Goal: Task Accomplishment & Management: Use online tool/utility

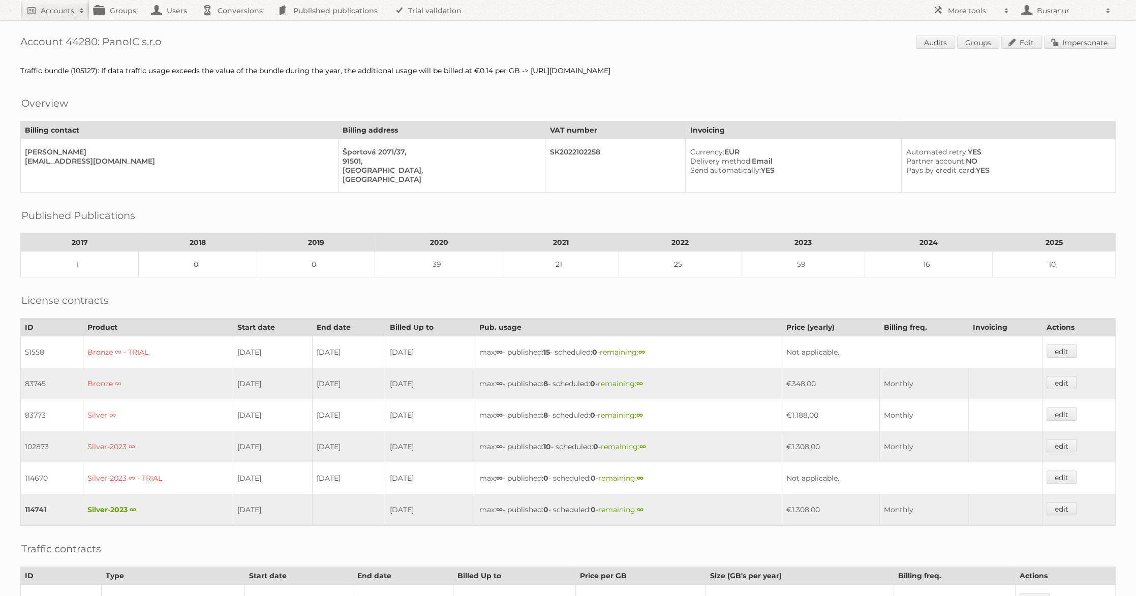
scroll to position [202, 0]
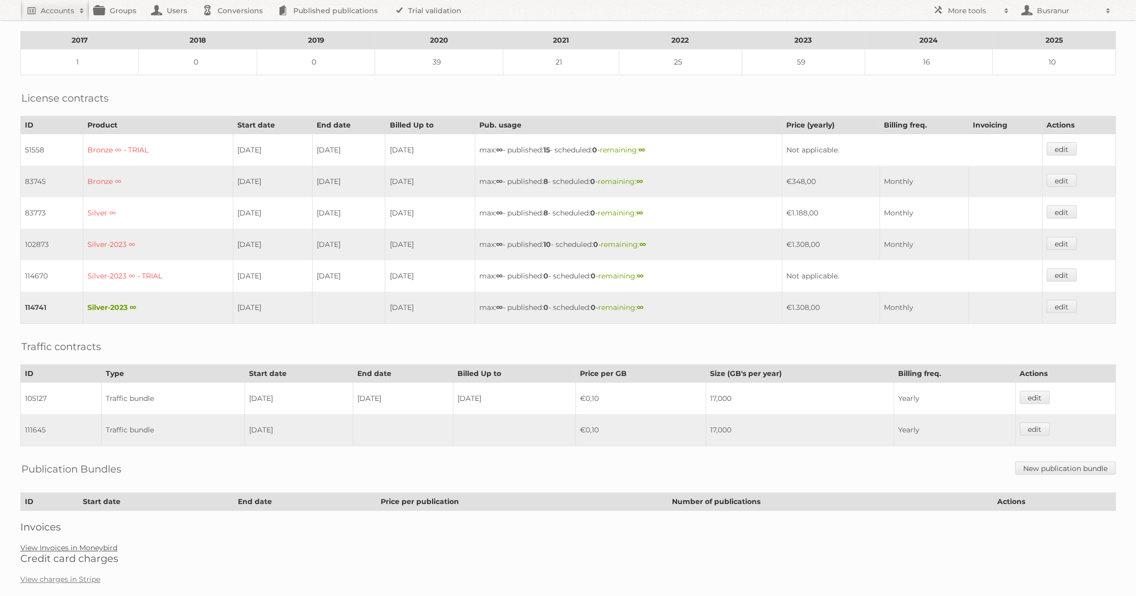
click at [73, 543] on link "View Invoices in Moneybird" at bounding box center [68, 547] width 97 height 9
click at [94, 575] on link "View charges in Stripe" at bounding box center [60, 579] width 80 height 9
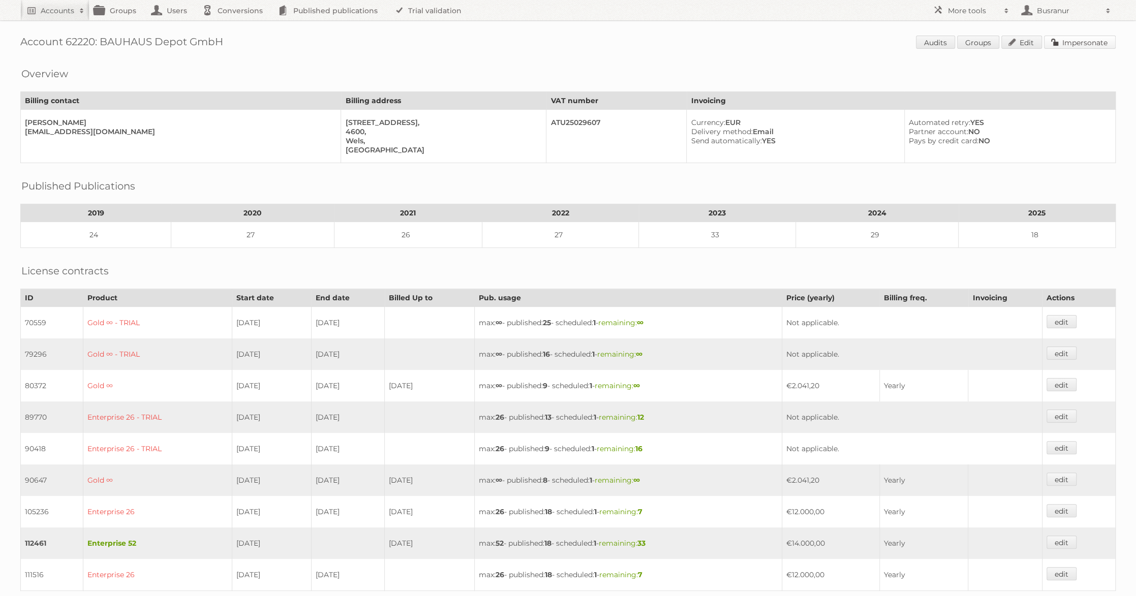
click at [1088, 45] on link "Impersonate" at bounding box center [1080, 42] width 72 height 13
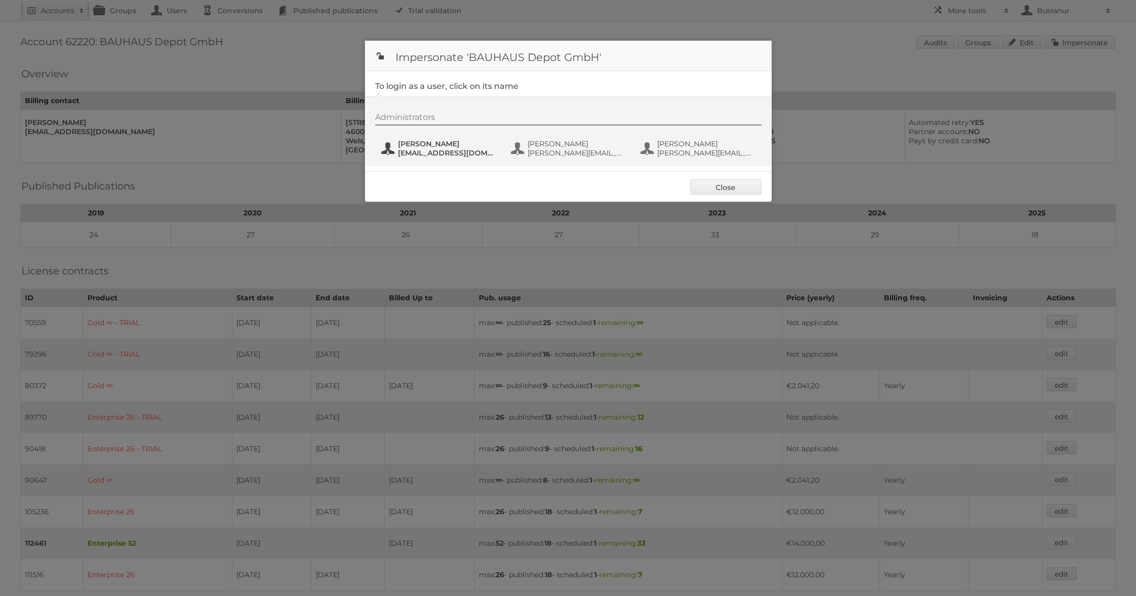
click at [420, 147] on span "[PERSON_NAME]" at bounding box center [447, 143] width 99 height 9
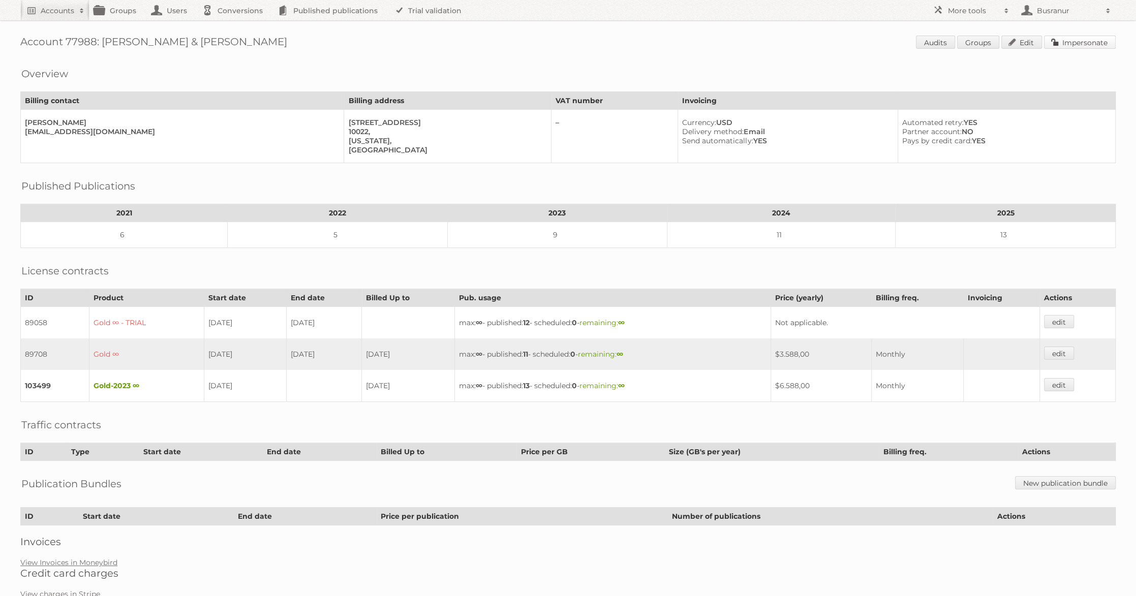
click at [1071, 44] on link "Impersonate" at bounding box center [1080, 42] width 72 height 13
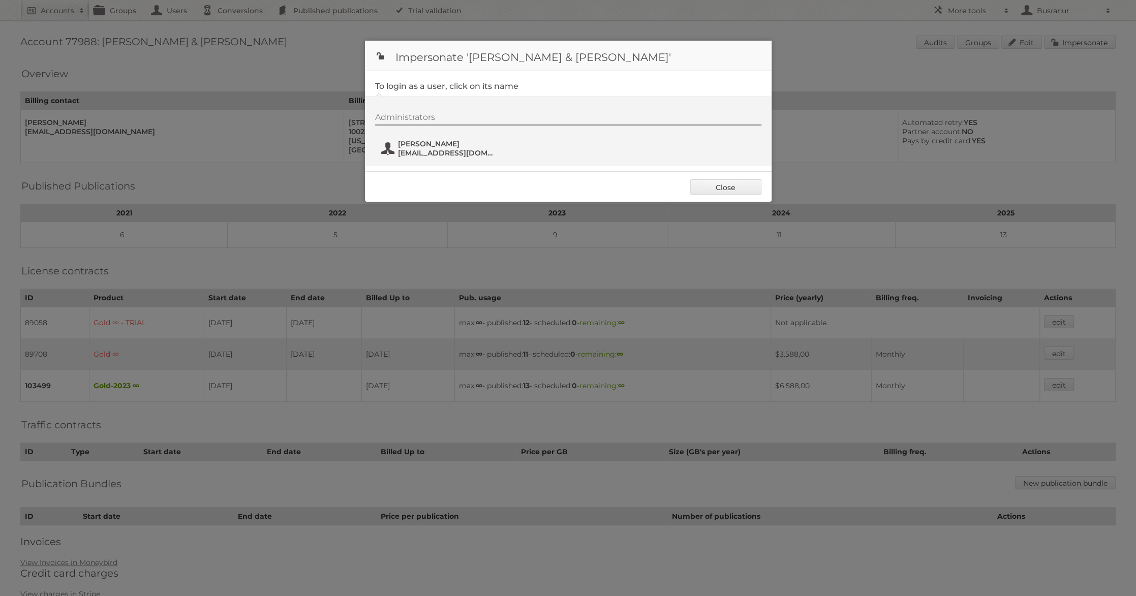
click at [447, 146] on span "Rushil Shah" at bounding box center [447, 143] width 99 height 9
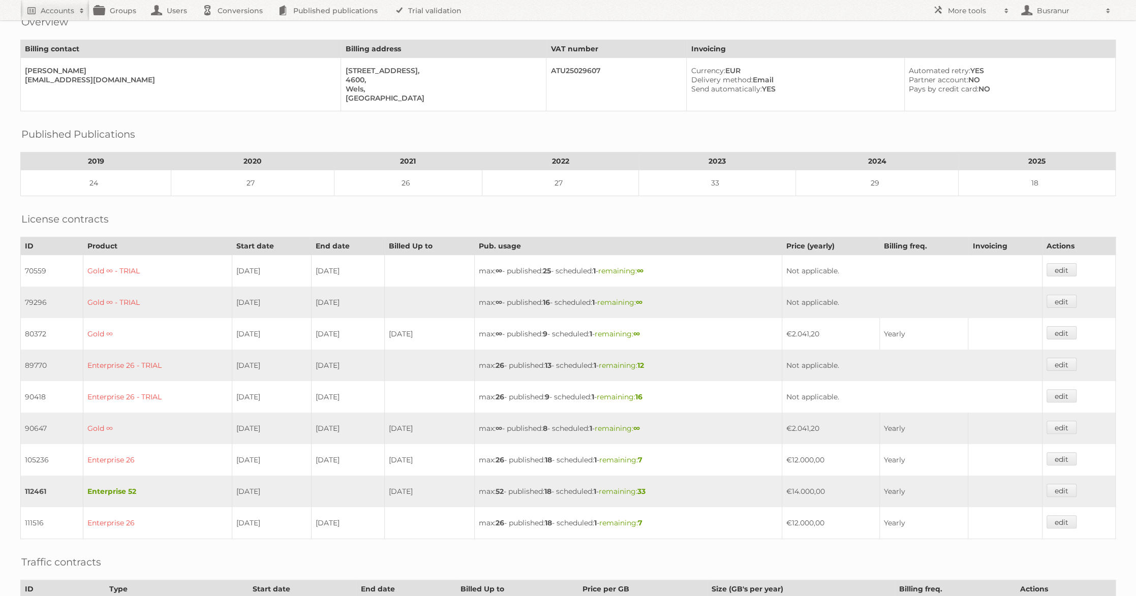
scroll to position [65, 0]
